Goal: Navigation & Orientation: Find specific page/section

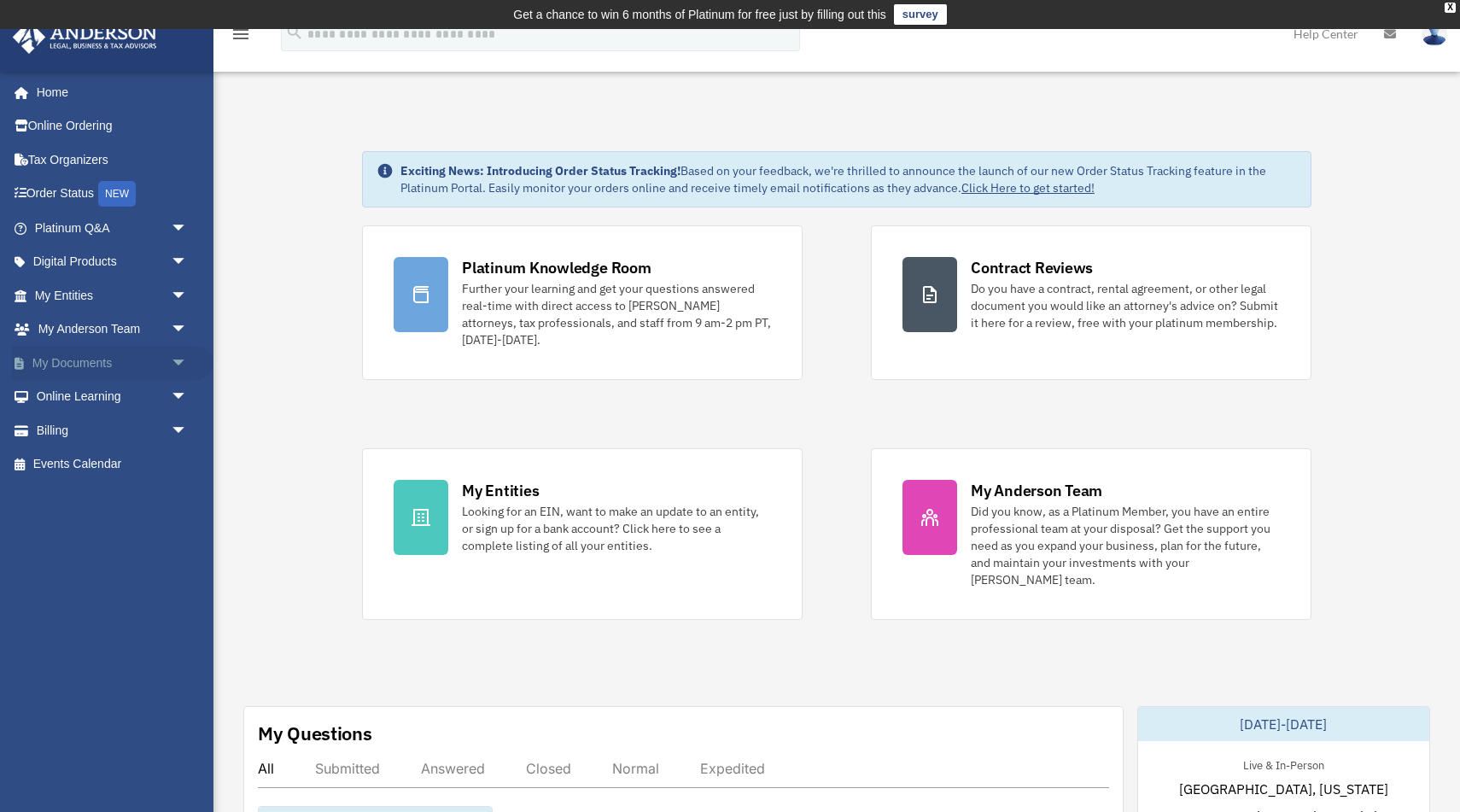
click at [142, 361] on link "My Documents arrow_drop_down" at bounding box center [112, 362] width 201 height 34
click at [180, 361] on span "arrow_drop_down" at bounding box center [187, 363] width 34 height 35
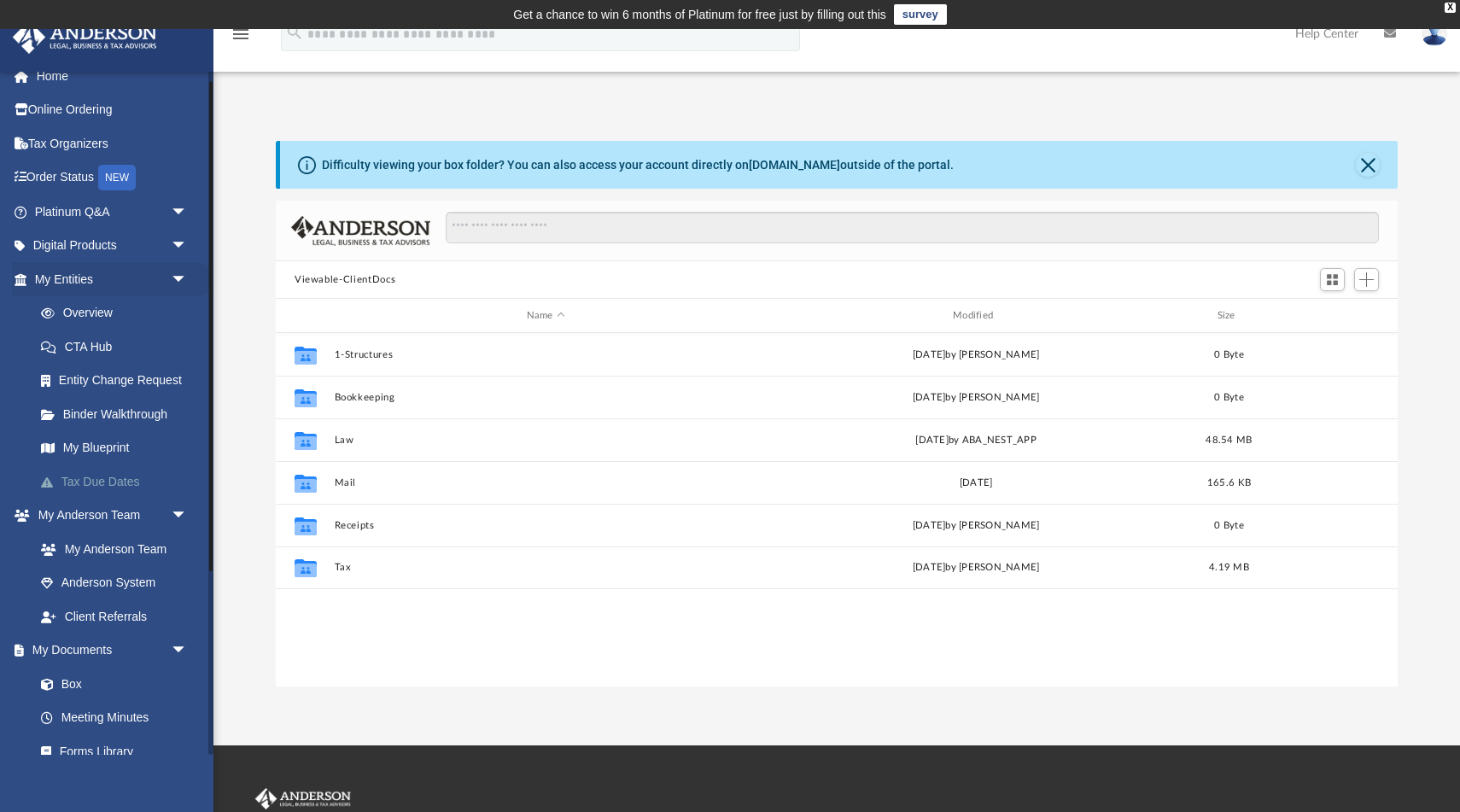
scroll to position [19, 0]
click at [85, 682] on link "Box" at bounding box center [118, 679] width 190 height 34
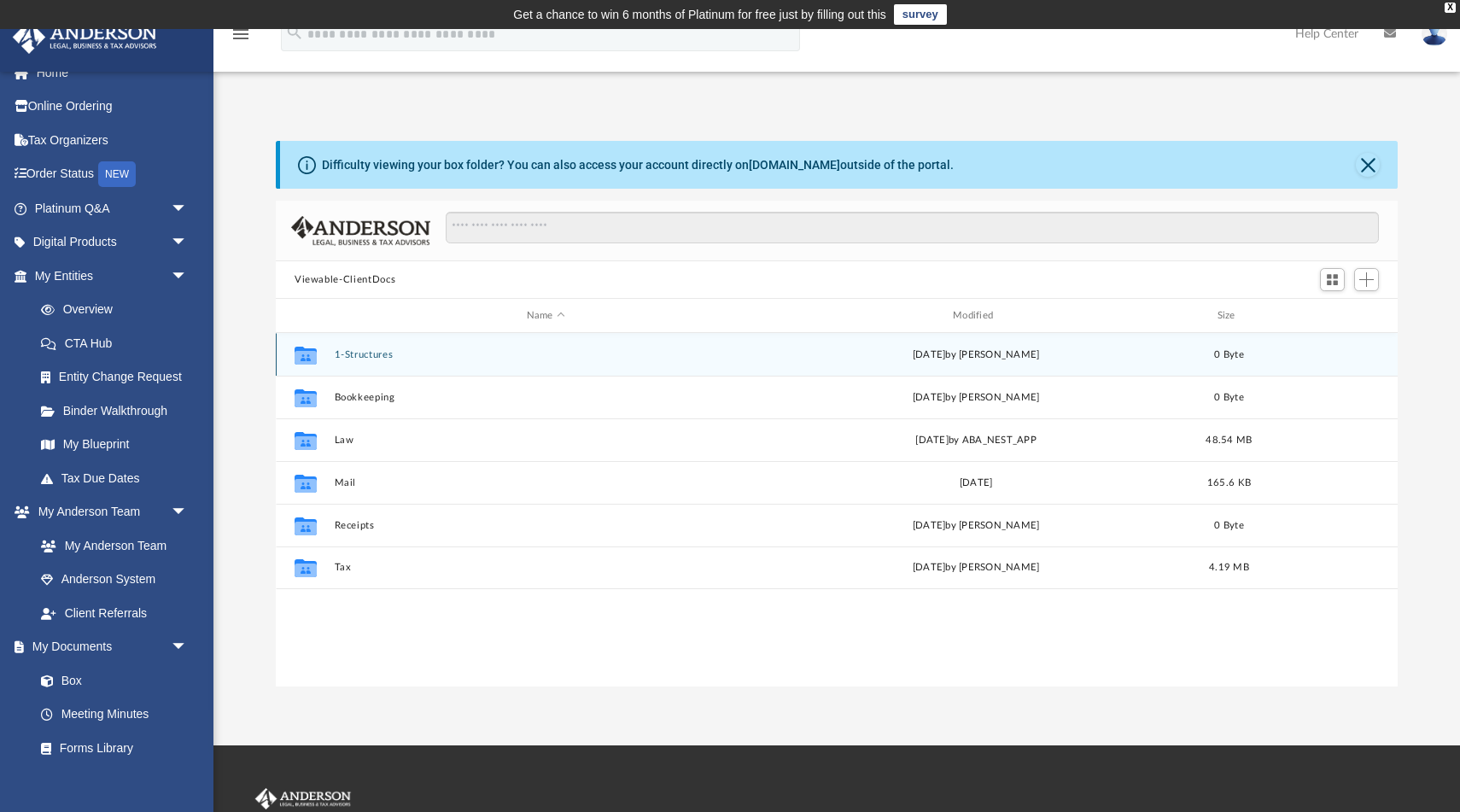
click at [375, 351] on button "1-Structures" at bounding box center [546, 355] width 423 height 12
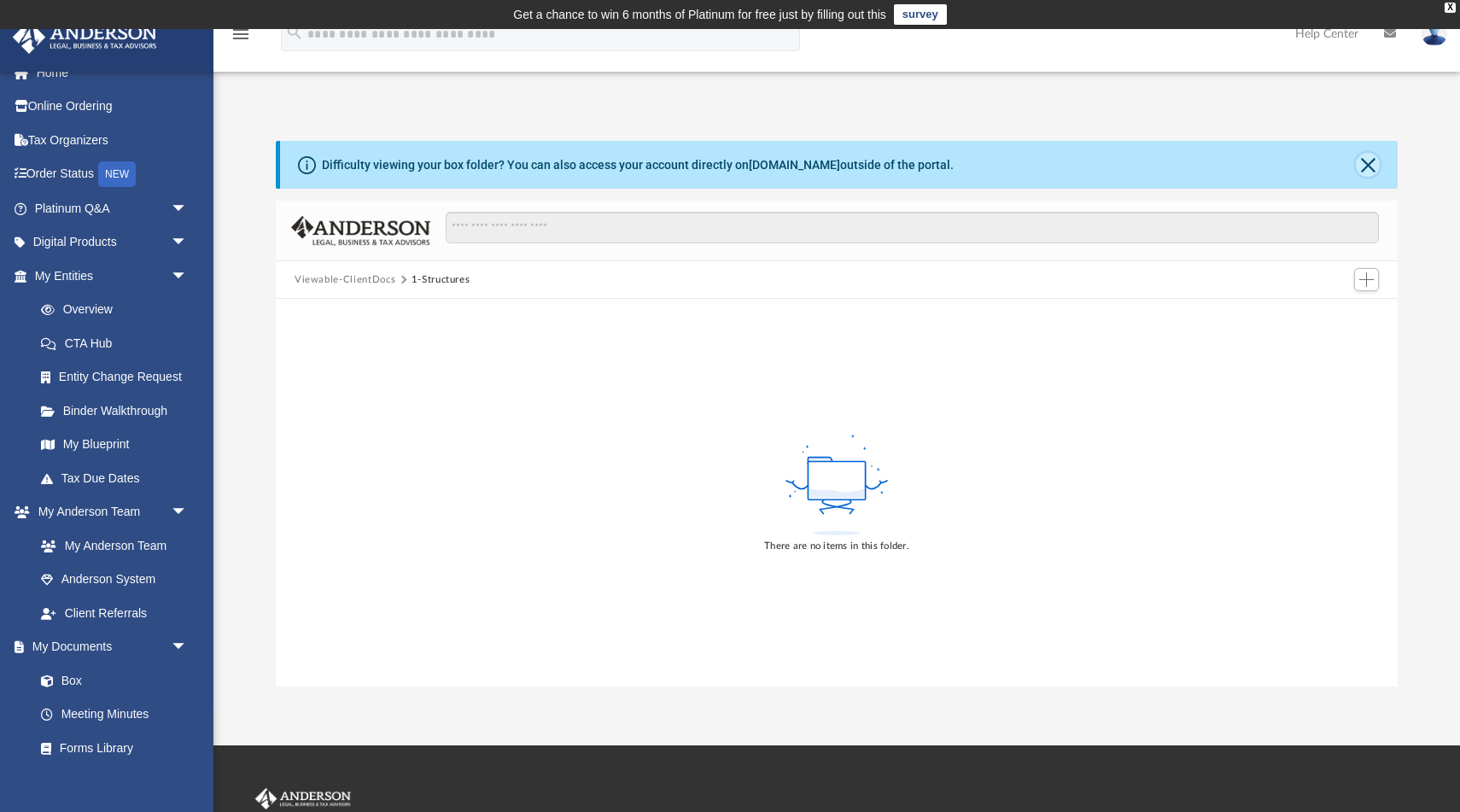
click at [1369, 172] on button "Close" at bounding box center [1368, 165] width 24 height 24
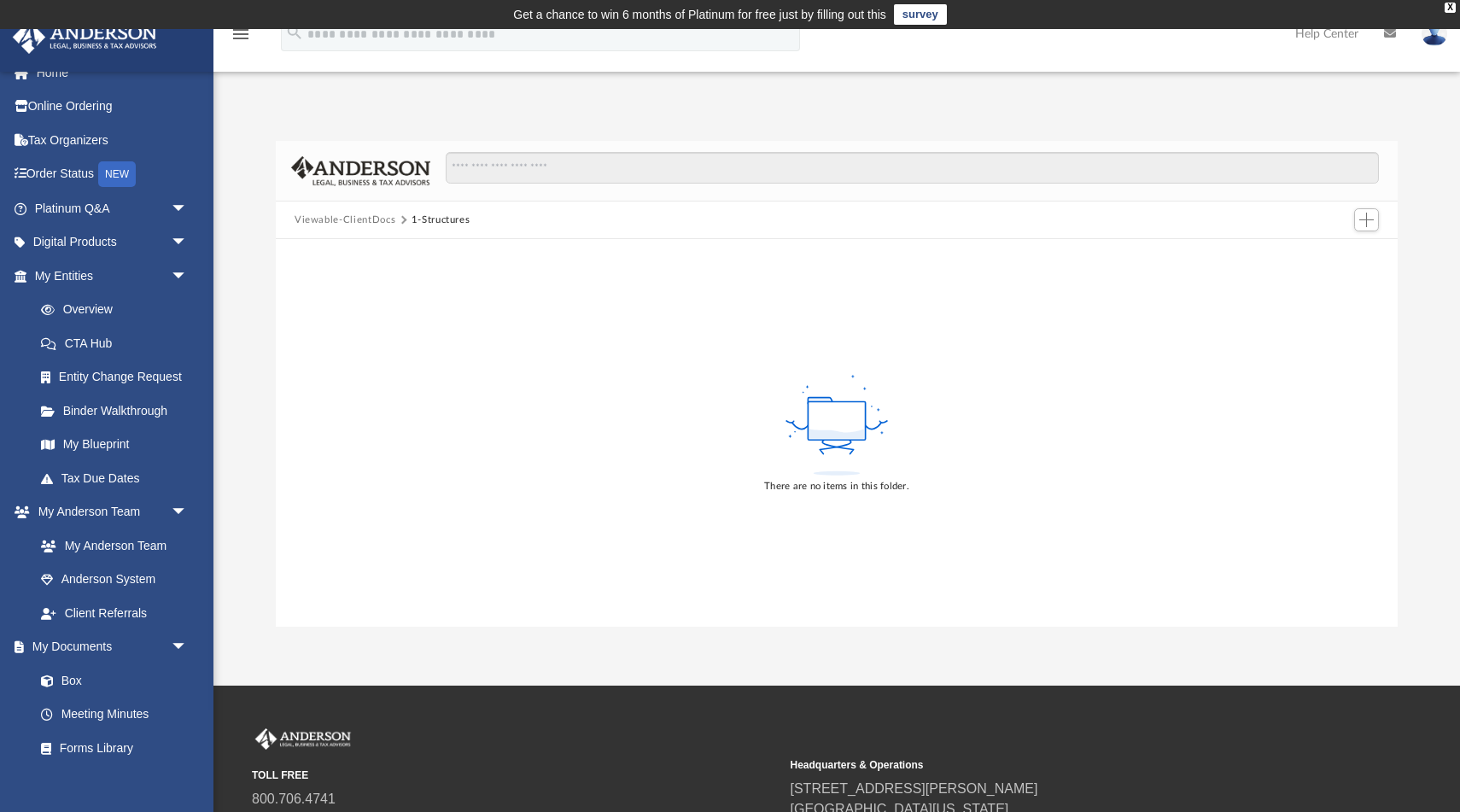
click at [354, 216] on button "Viewable-ClientDocs" at bounding box center [345, 220] width 101 height 15
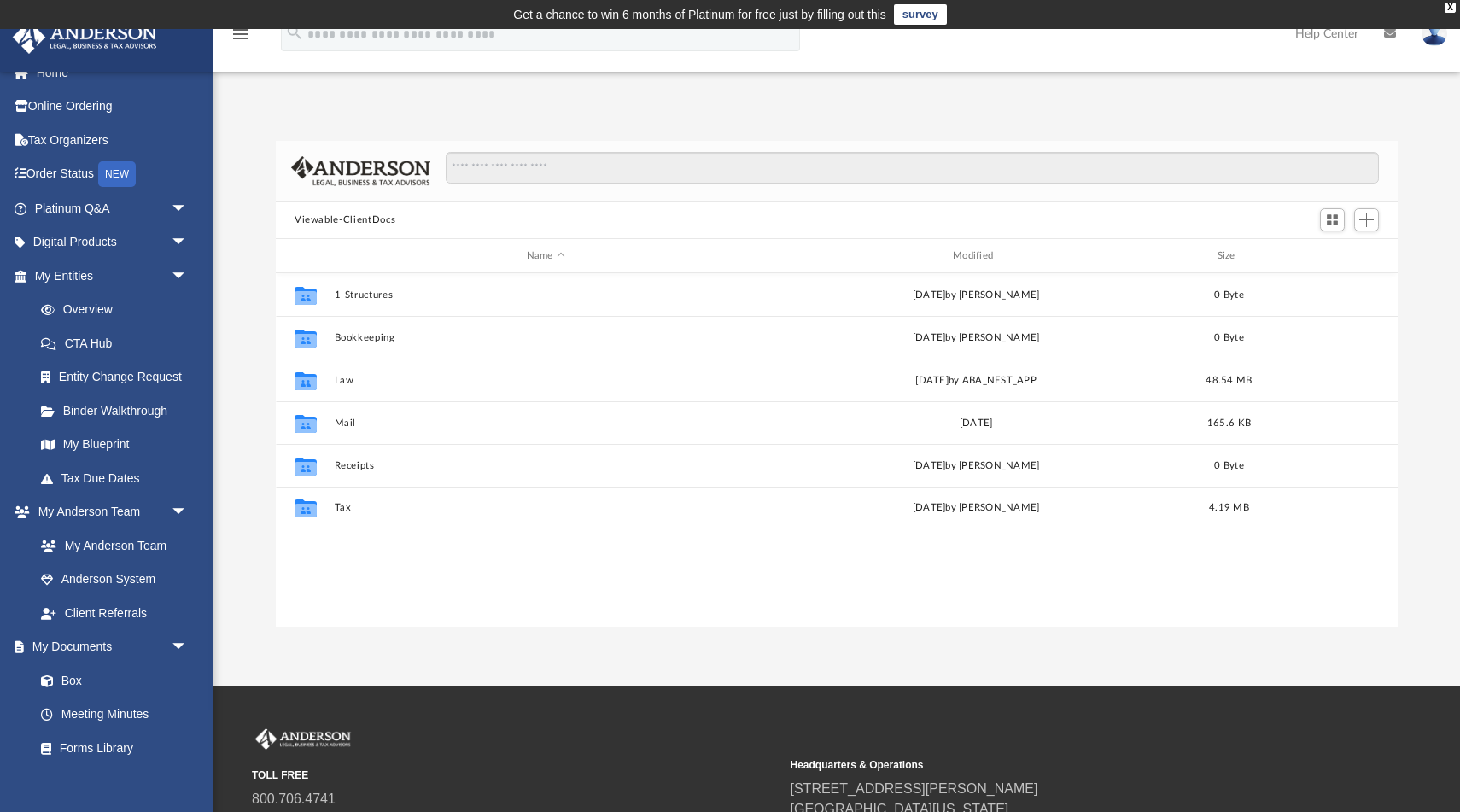
scroll to position [388, 1122]
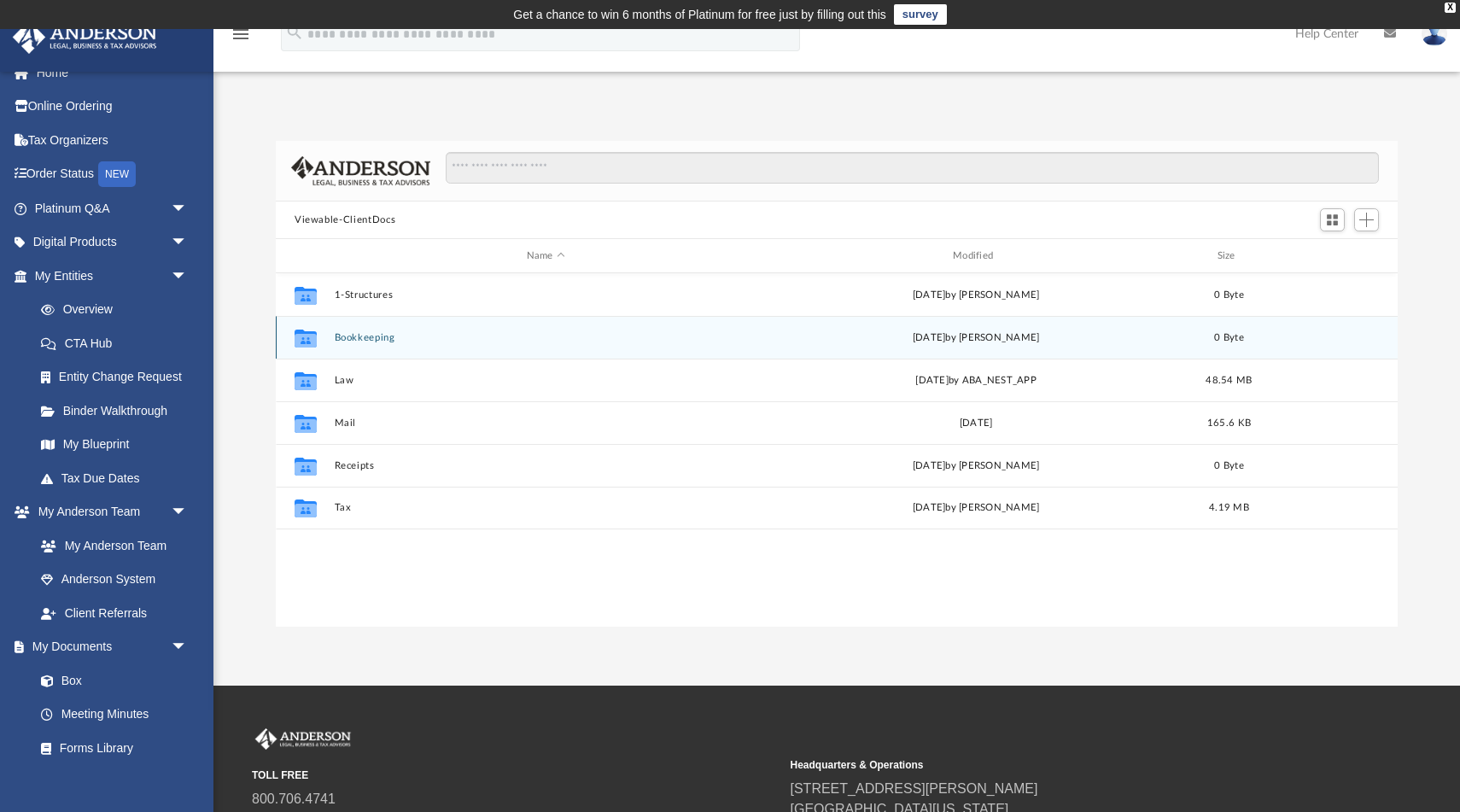
click at [375, 338] on button "Bookkeeping" at bounding box center [546, 338] width 423 height 12
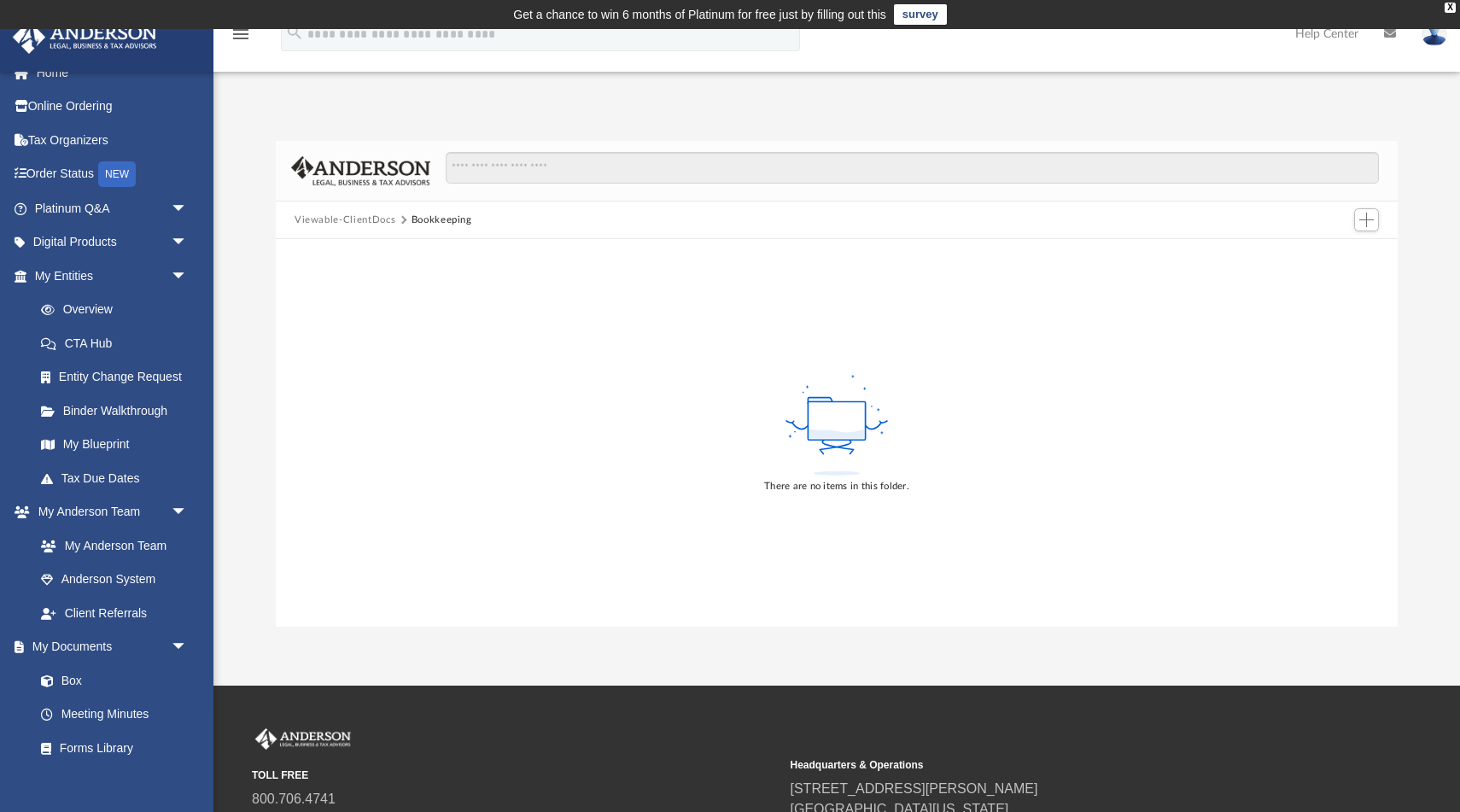
click at [375, 223] on button "Viewable-ClientDocs" at bounding box center [345, 220] width 101 height 15
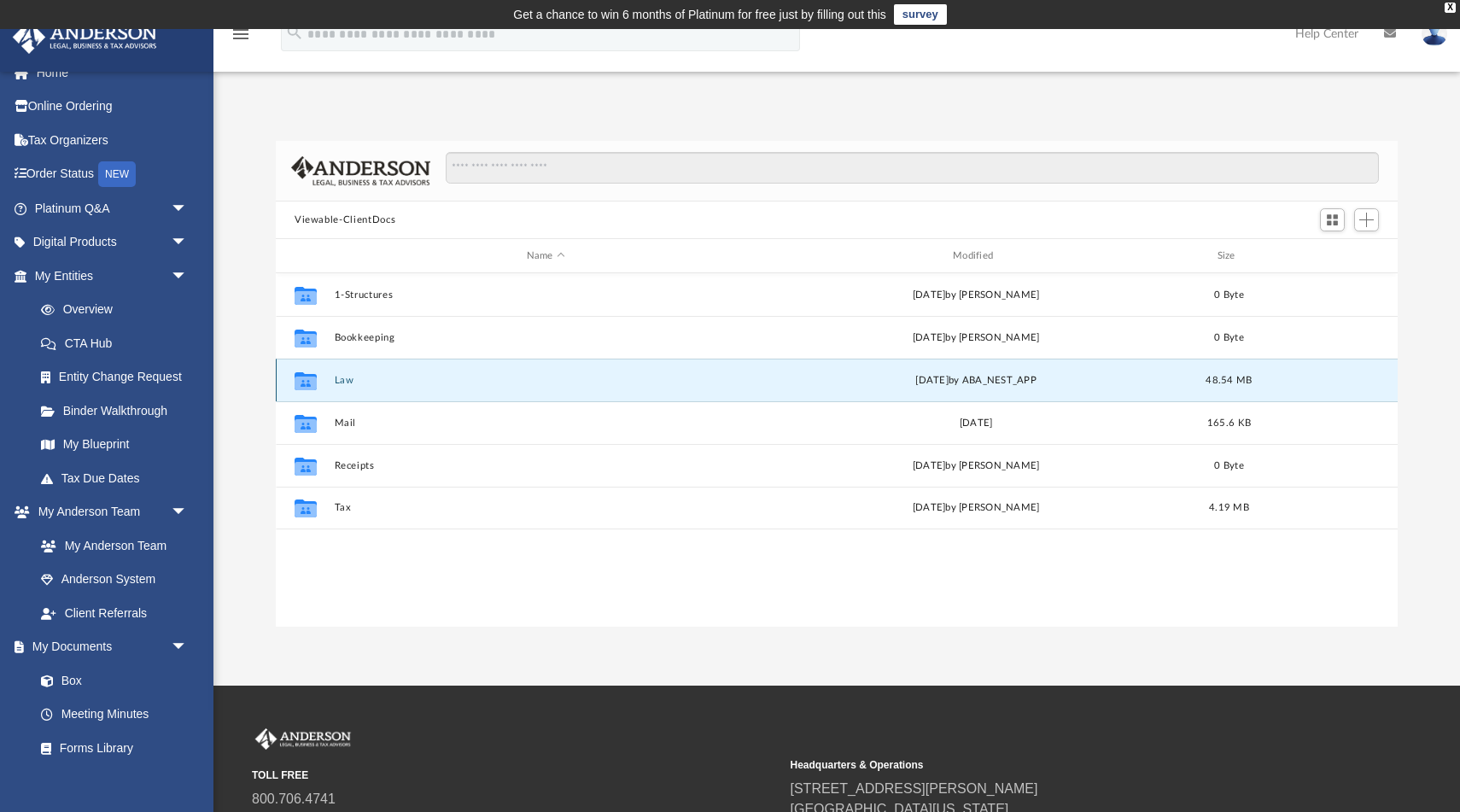
click at [357, 384] on button "Law" at bounding box center [546, 381] width 423 height 12
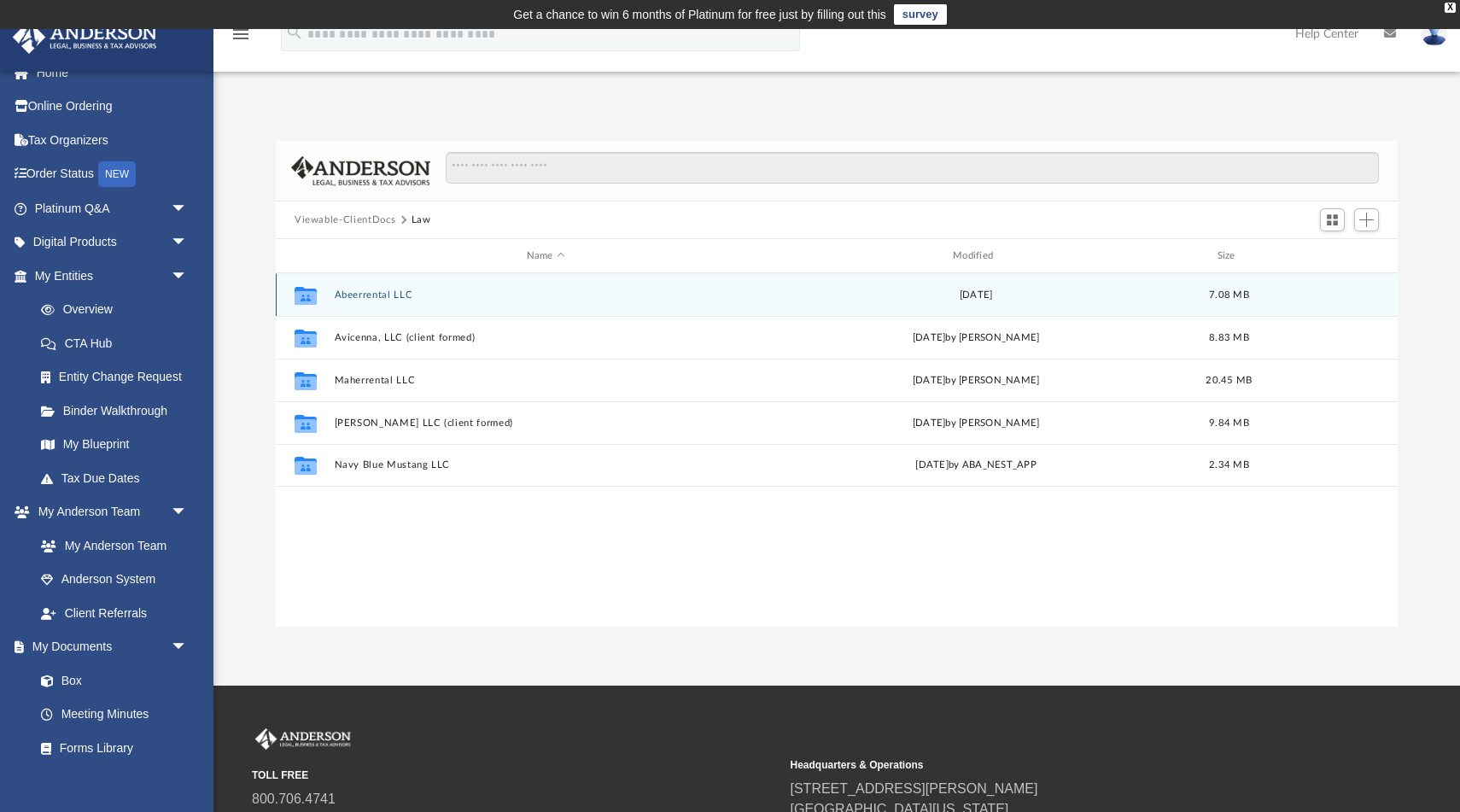
click at [359, 298] on button "Abeerrental LLC" at bounding box center [546, 295] width 423 height 12
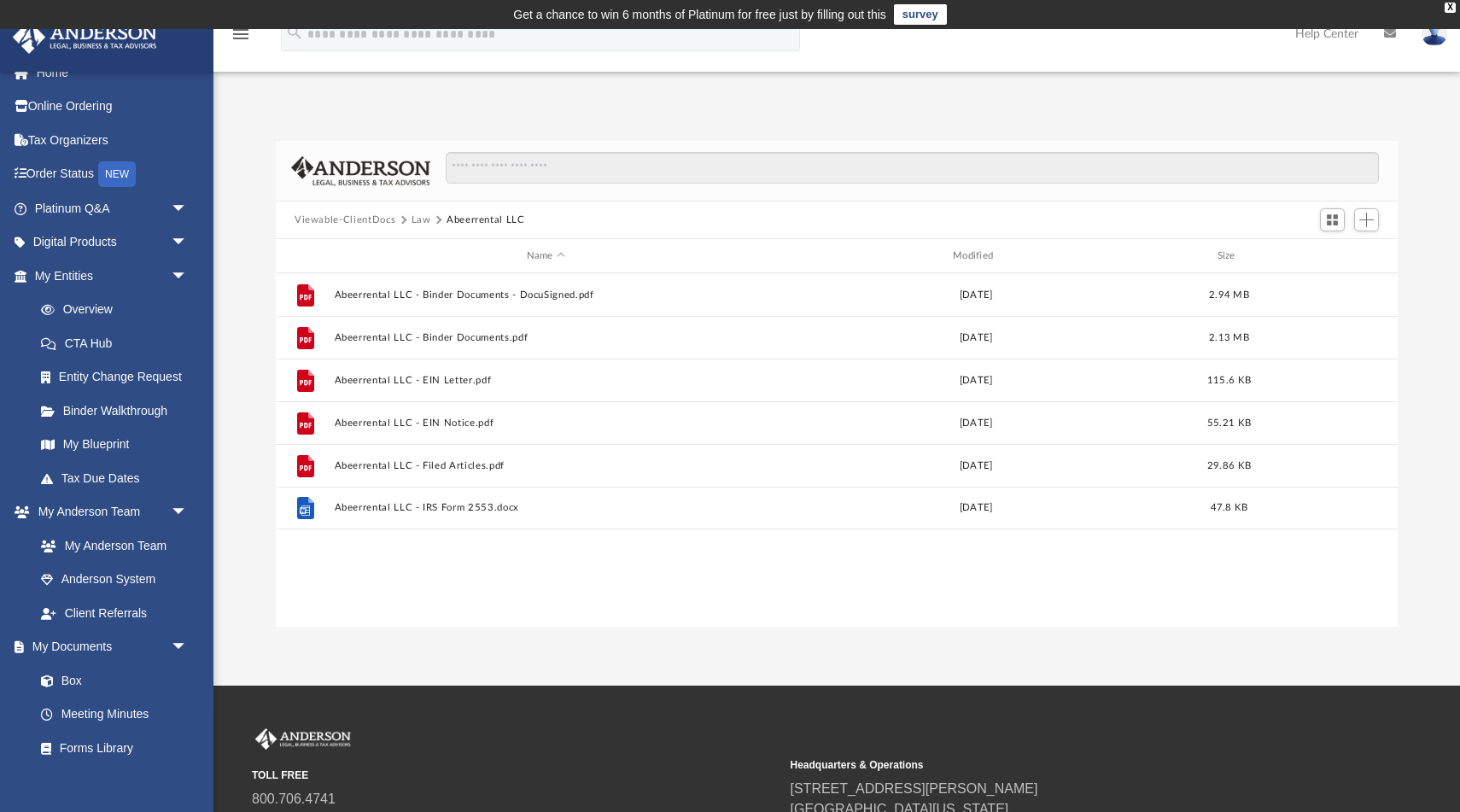
click at [357, 220] on button "Viewable-ClientDocs" at bounding box center [345, 220] width 101 height 15
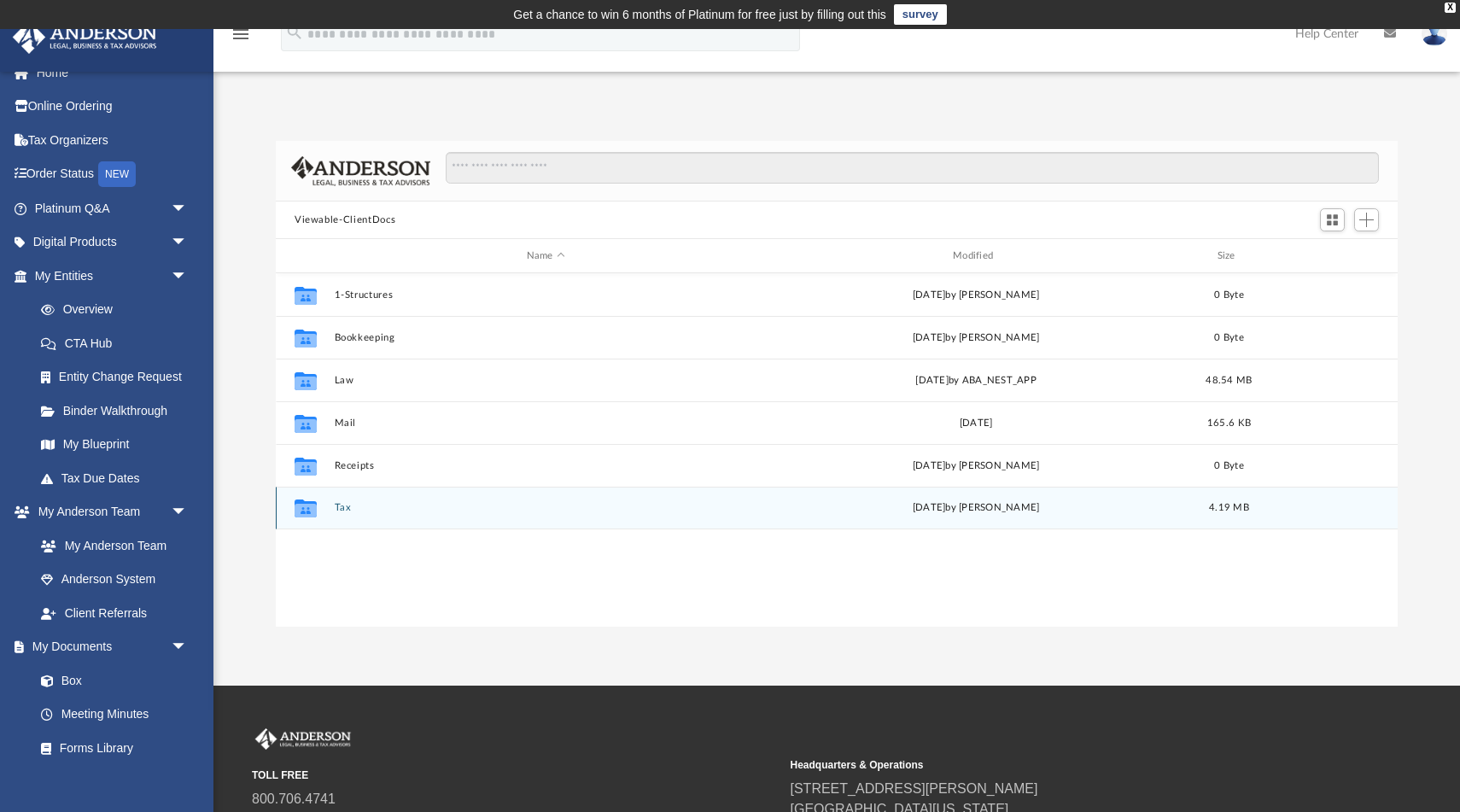
click at [346, 511] on button "Tax" at bounding box center [546, 508] width 423 height 12
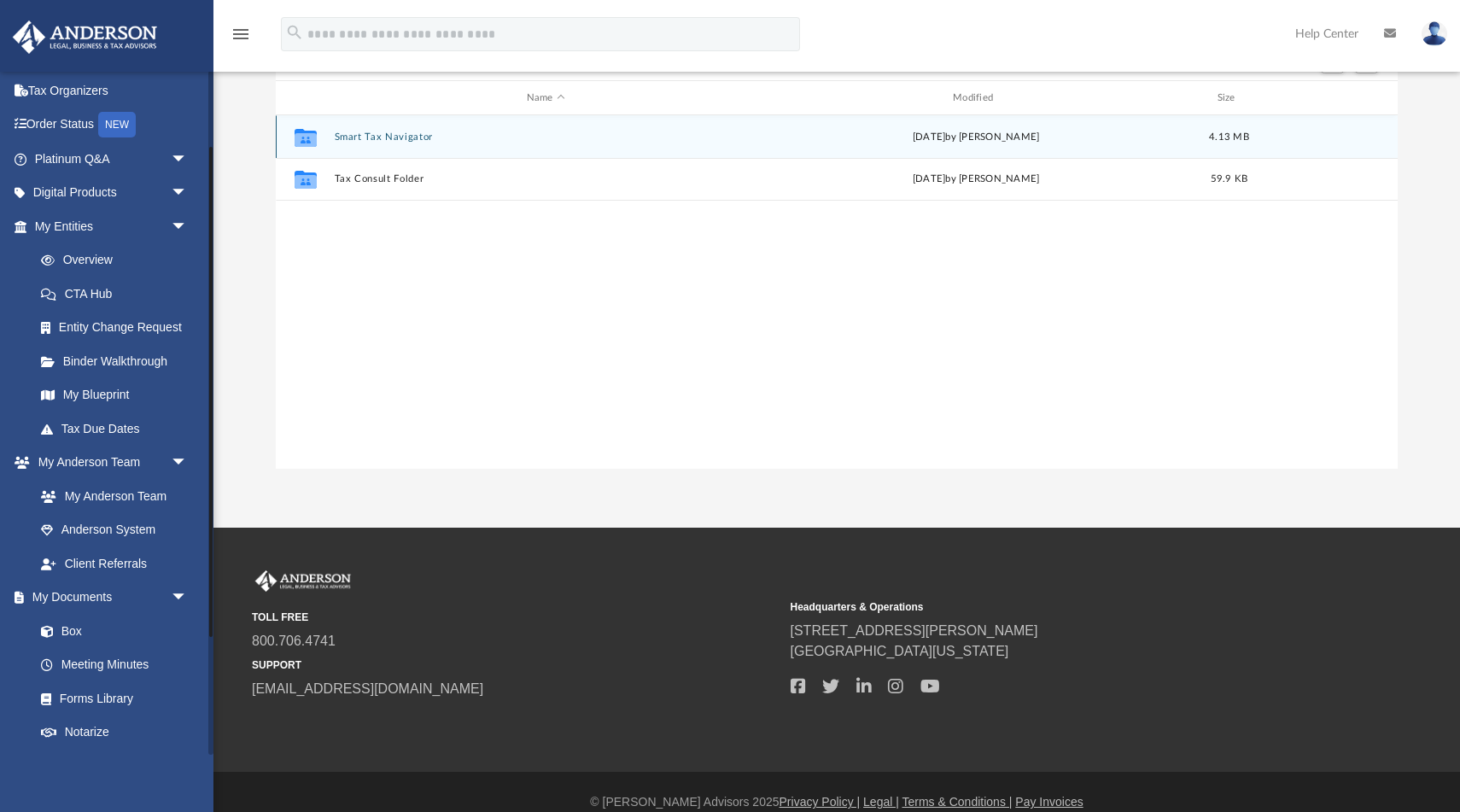
scroll to position [0, 0]
